Goal: Find specific page/section: Find specific page/section

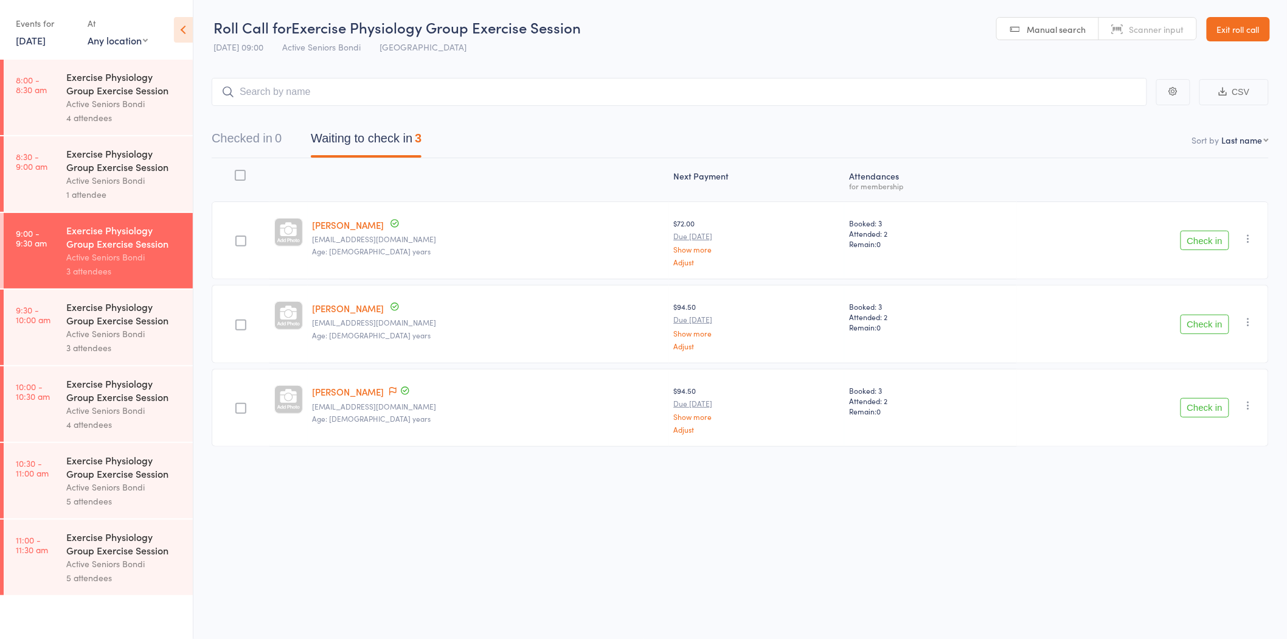
click at [29, 329] on link "9:30 - 10:00 am Exercise Physiology Group Exercise Session Active Seniors Bondi…" at bounding box center [98, 327] width 189 height 75
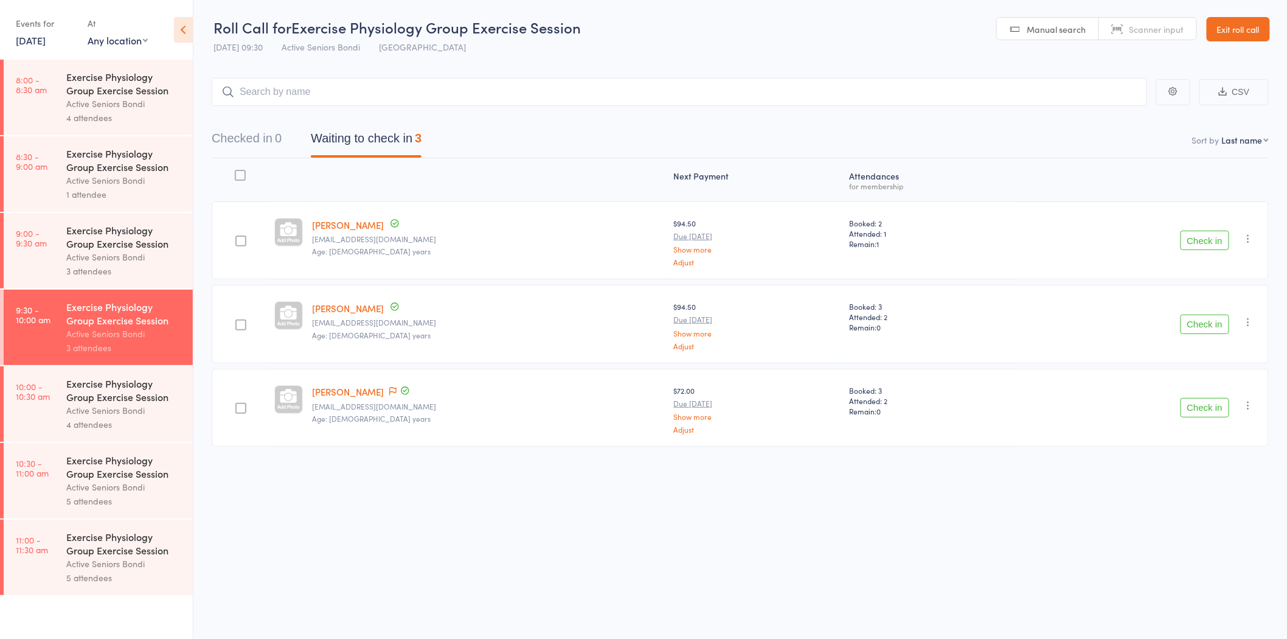
click at [1233, 29] on link "Exit roll call" at bounding box center [1238, 29] width 63 height 24
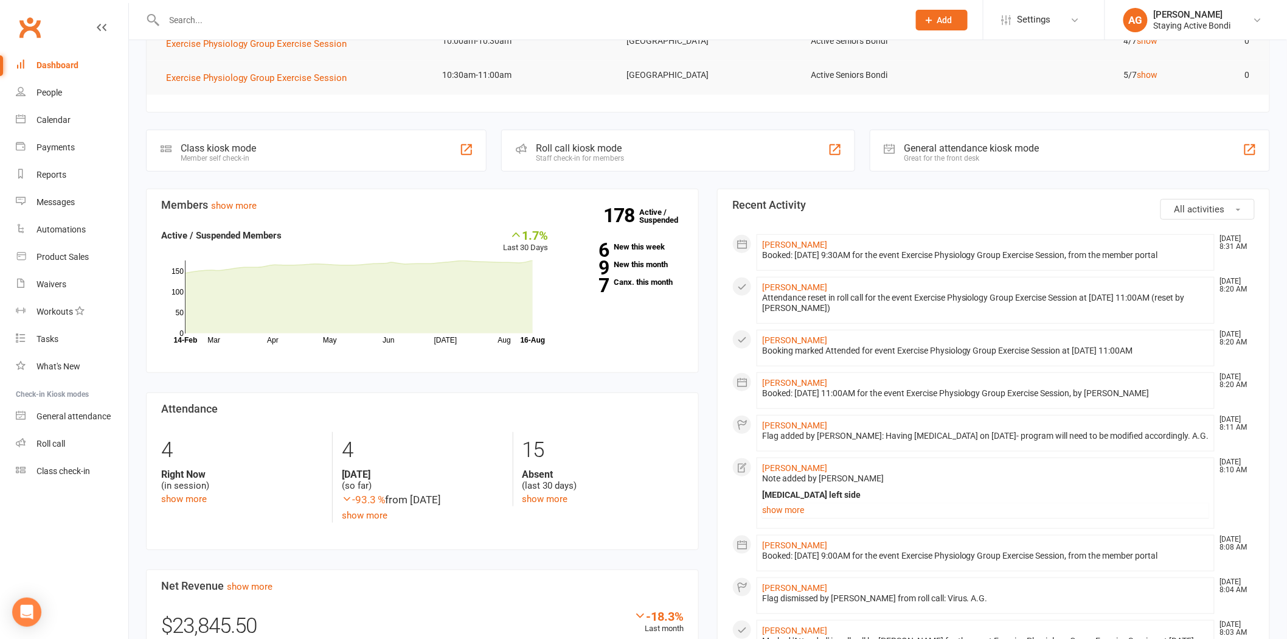
scroll to position [203, 0]
